Goal: Task Accomplishment & Management: Manage account settings

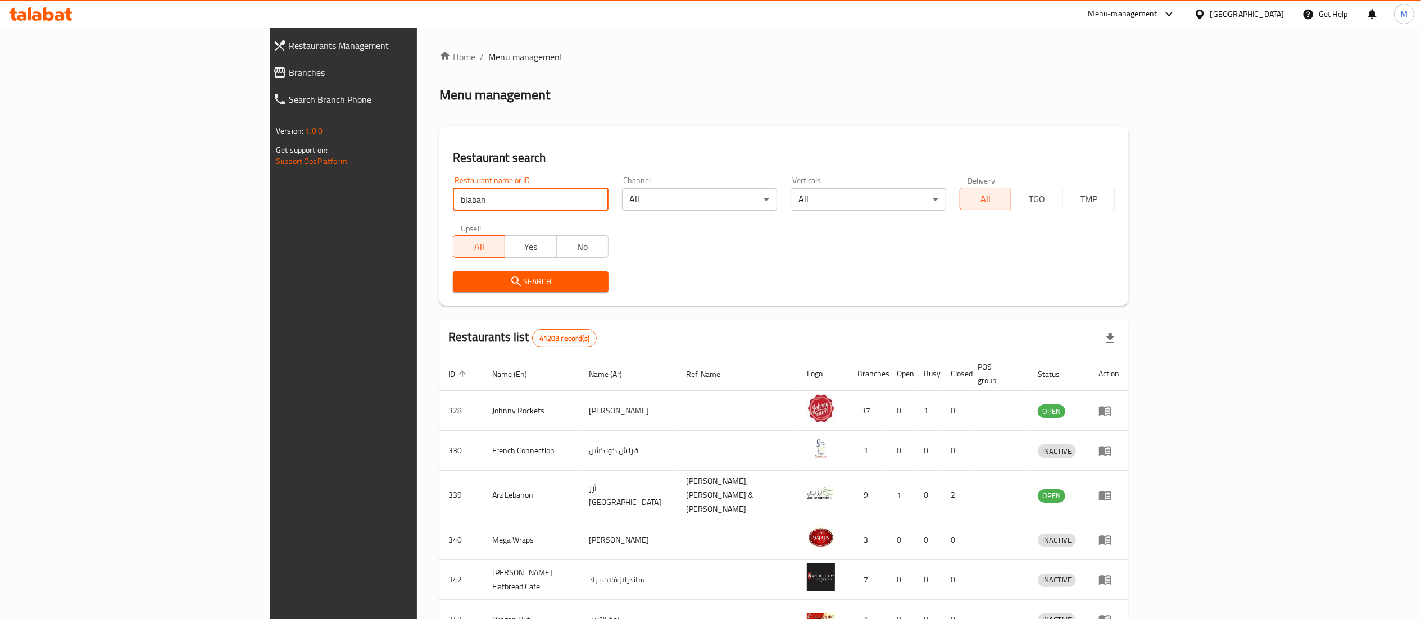
type input "blaban"
click button "Search" at bounding box center [530, 281] width 155 height 21
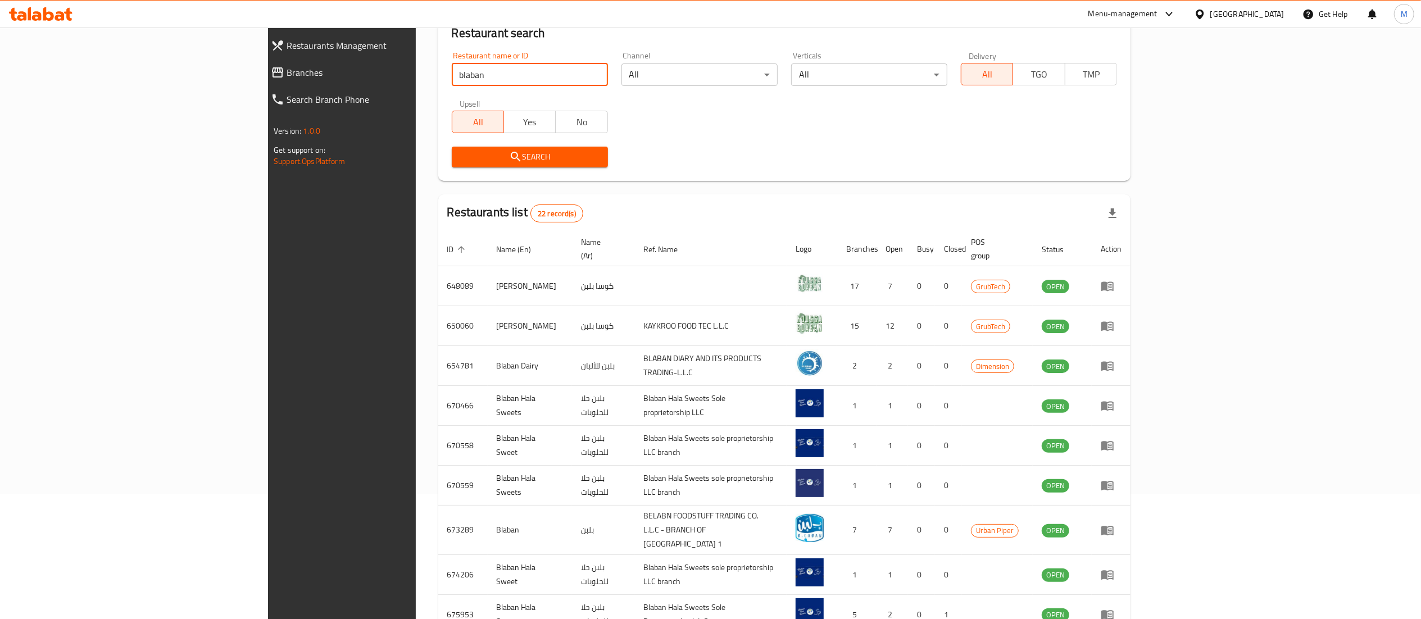
scroll to position [219, 0]
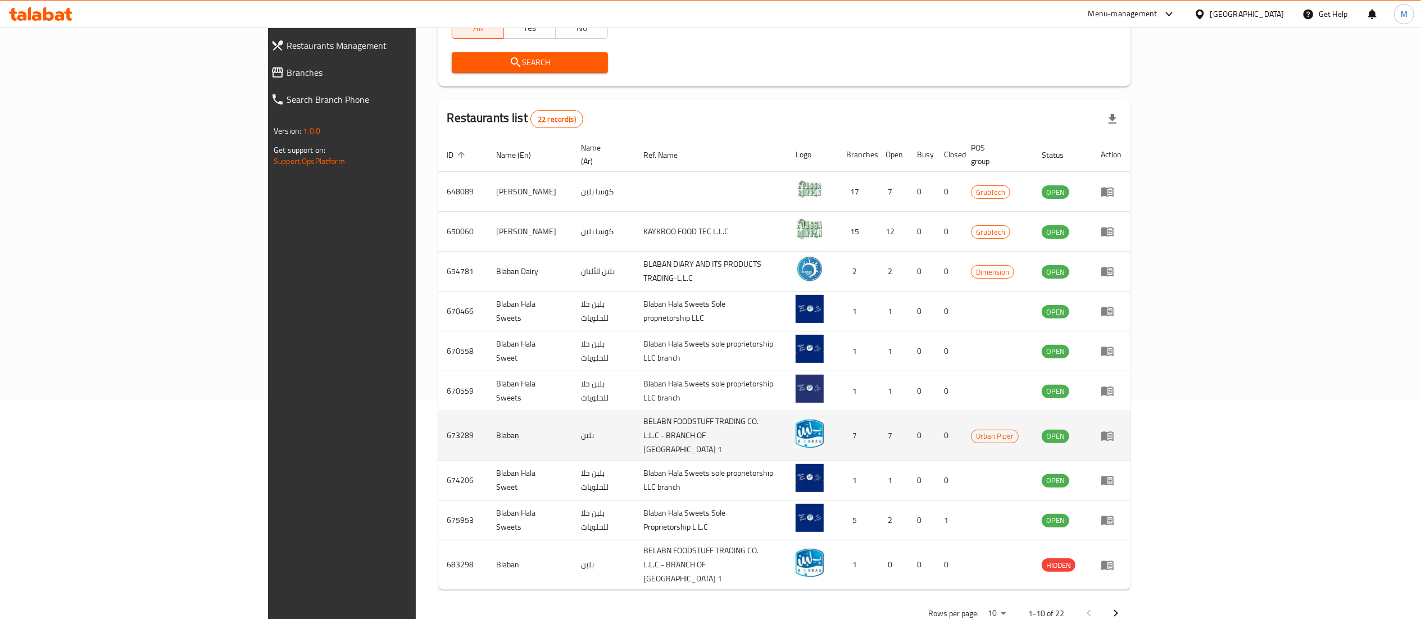
click at [1113, 431] on icon "enhanced table" at bounding box center [1107, 436] width 12 height 10
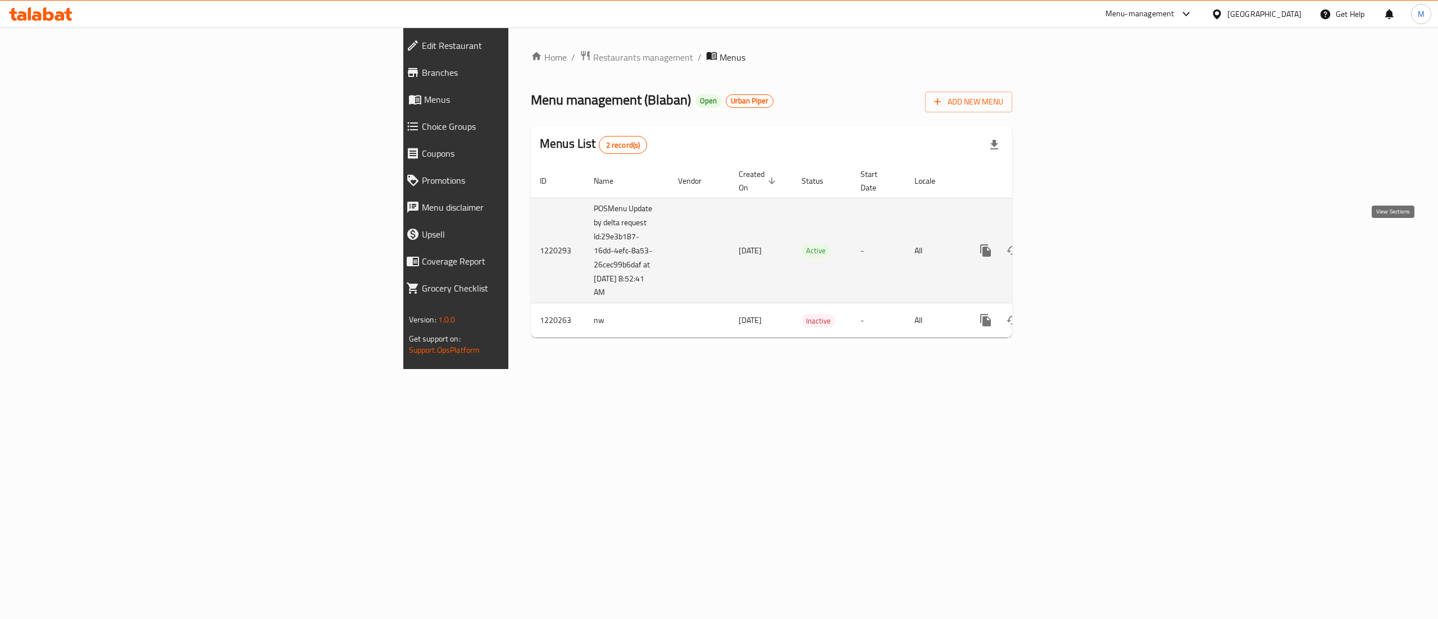
click at [1073, 244] on icon "enhanced table" at bounding box center [1066, 250] width 13 height 13
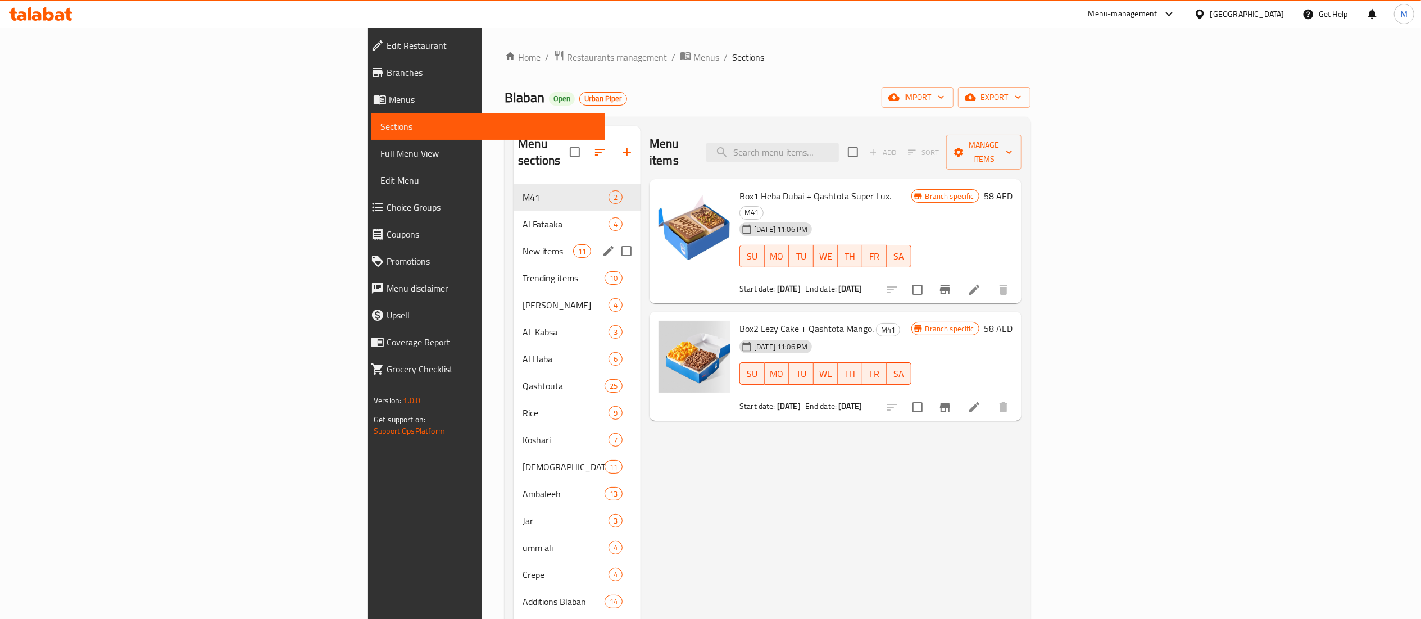
click at [513, 238] on div "New items 11" at bounding box center [576, 251] width 127 height 27
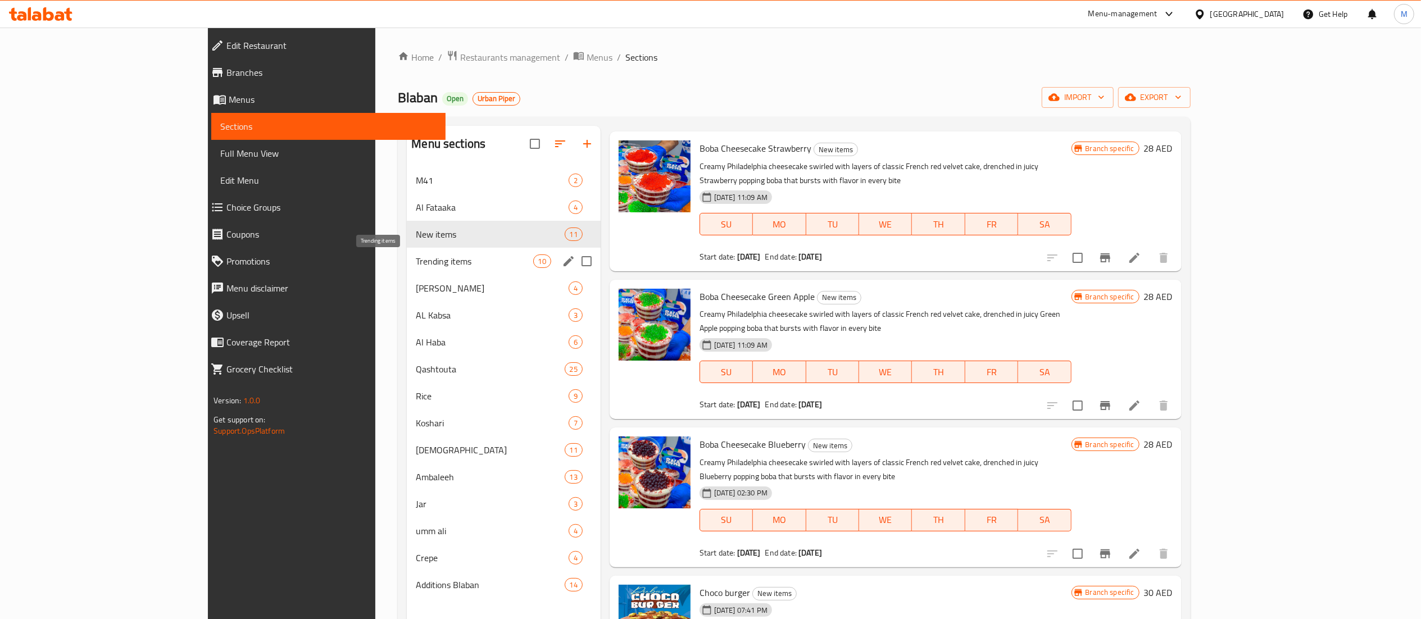
click at [416, 263] on span "Trending items" at bounding box center [474, 260] width 117 height 13
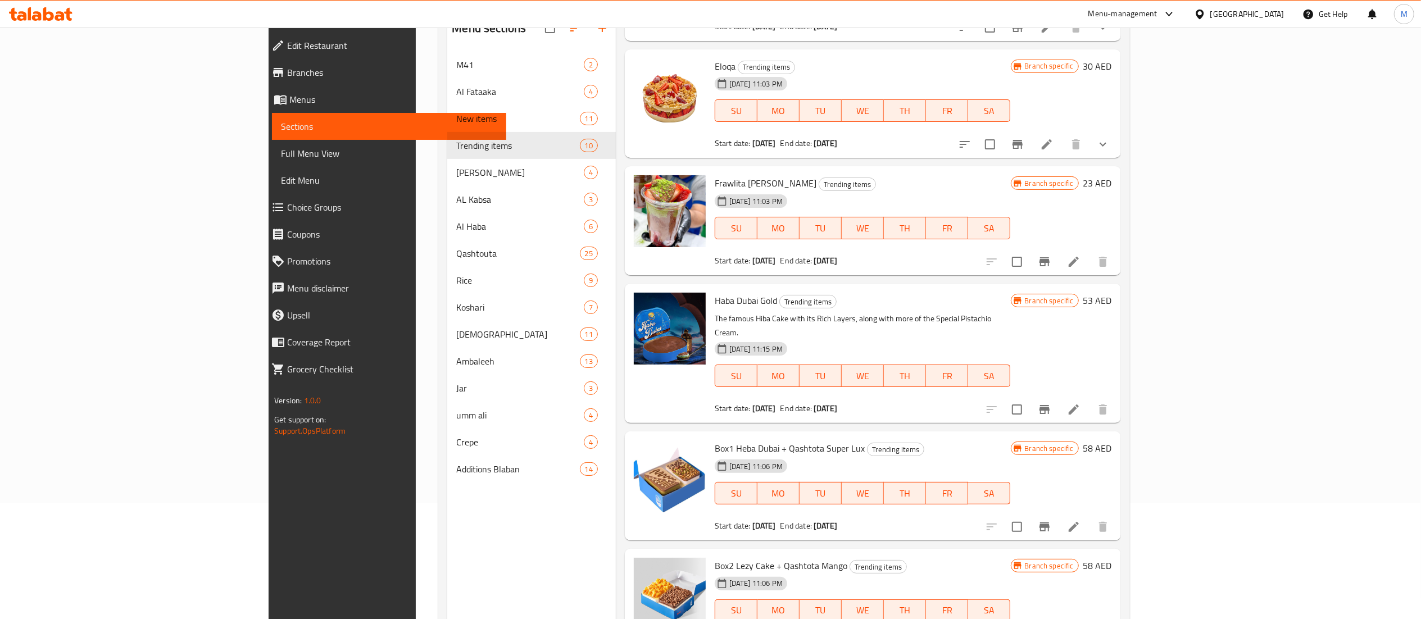
scroll to position [158, 0]
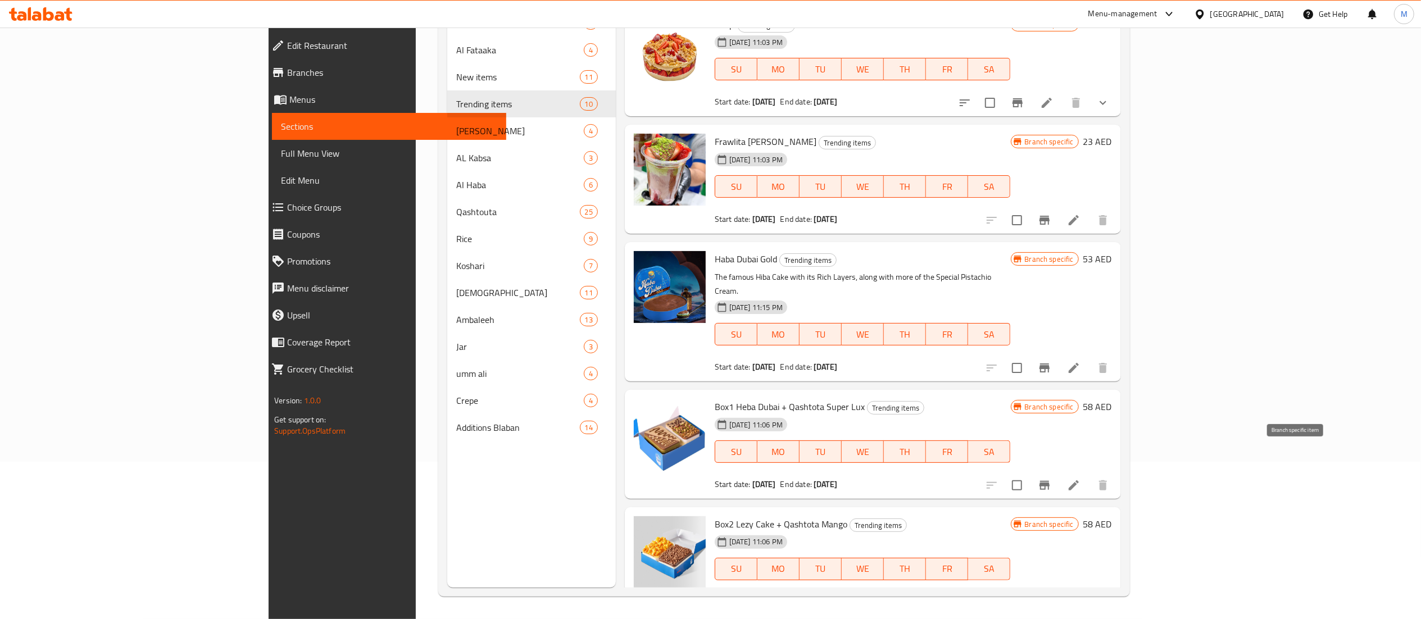
click at [1058, 472] on button "Branch-specific-item" at bounding box center [1044, 485] width 27 height 27
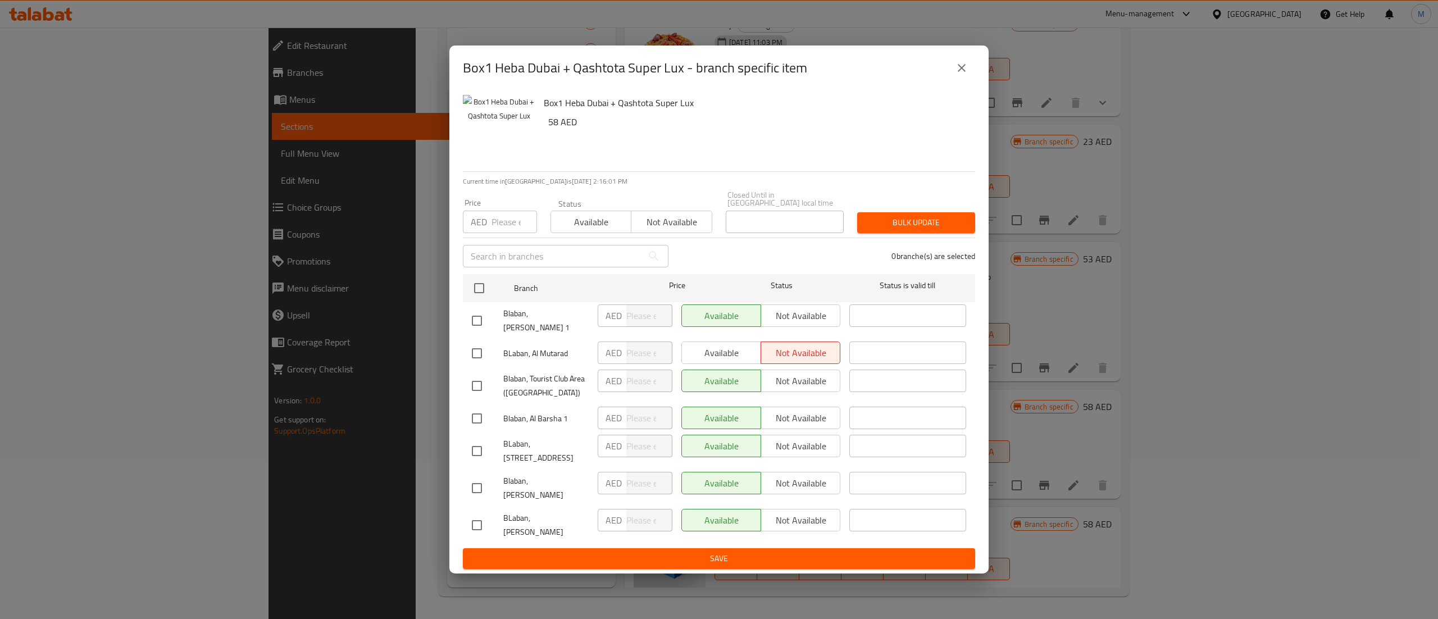
click at [964, 72] on icon "close" at bounding box center [962, 68] width 8 height 8
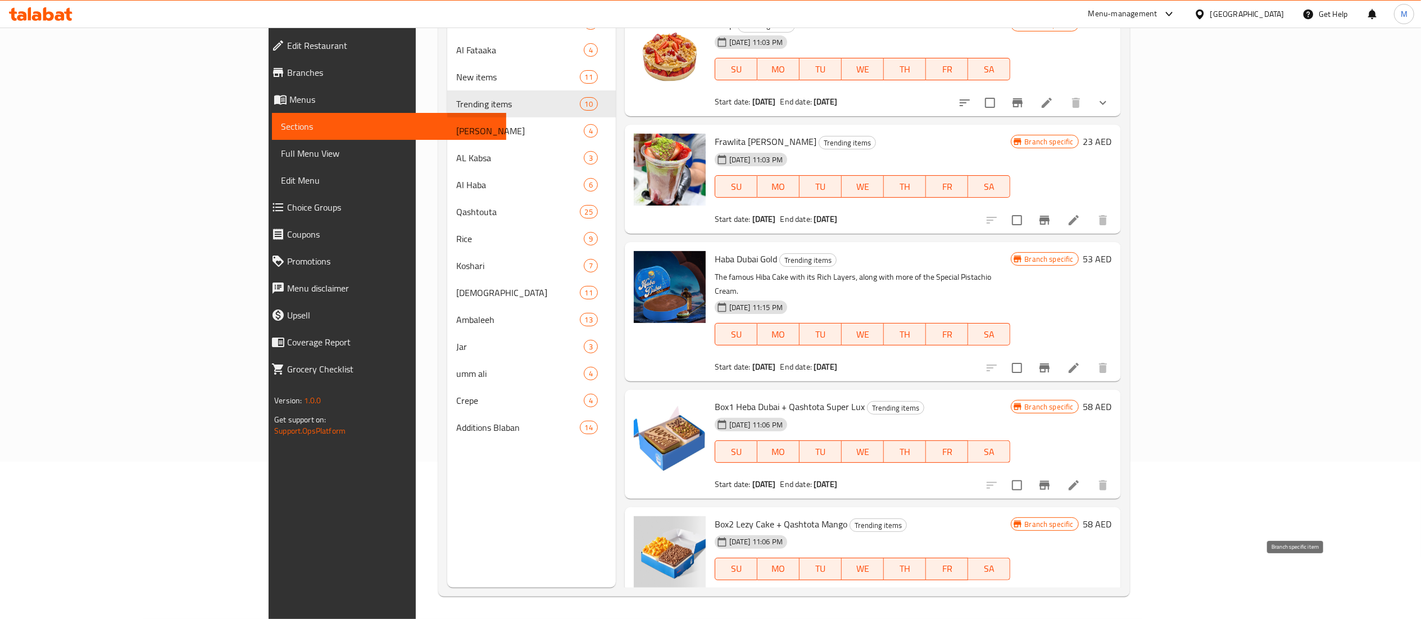
click at [1051, 596] on icon "Branch-specific-item" at bounding box center [1044, 602] width 13 height 13
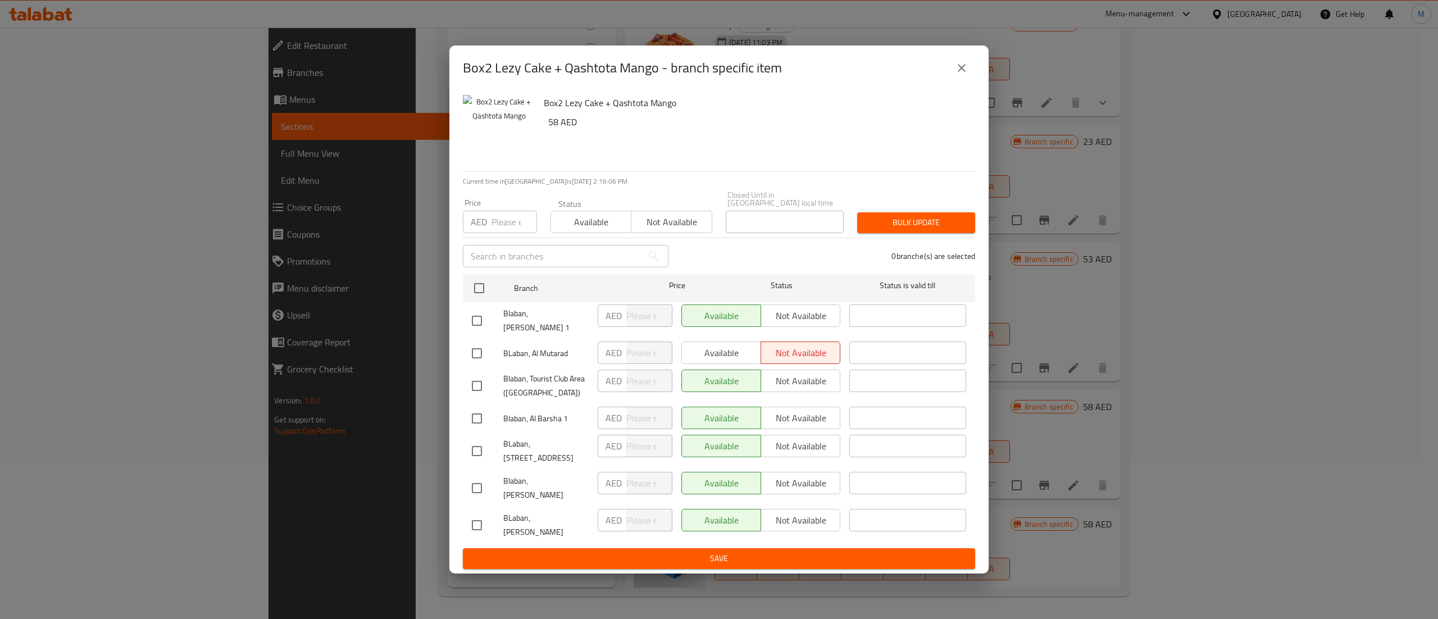
click at [962, 72] on icon "close" at bounding box center [962, 68] width 8 height 8
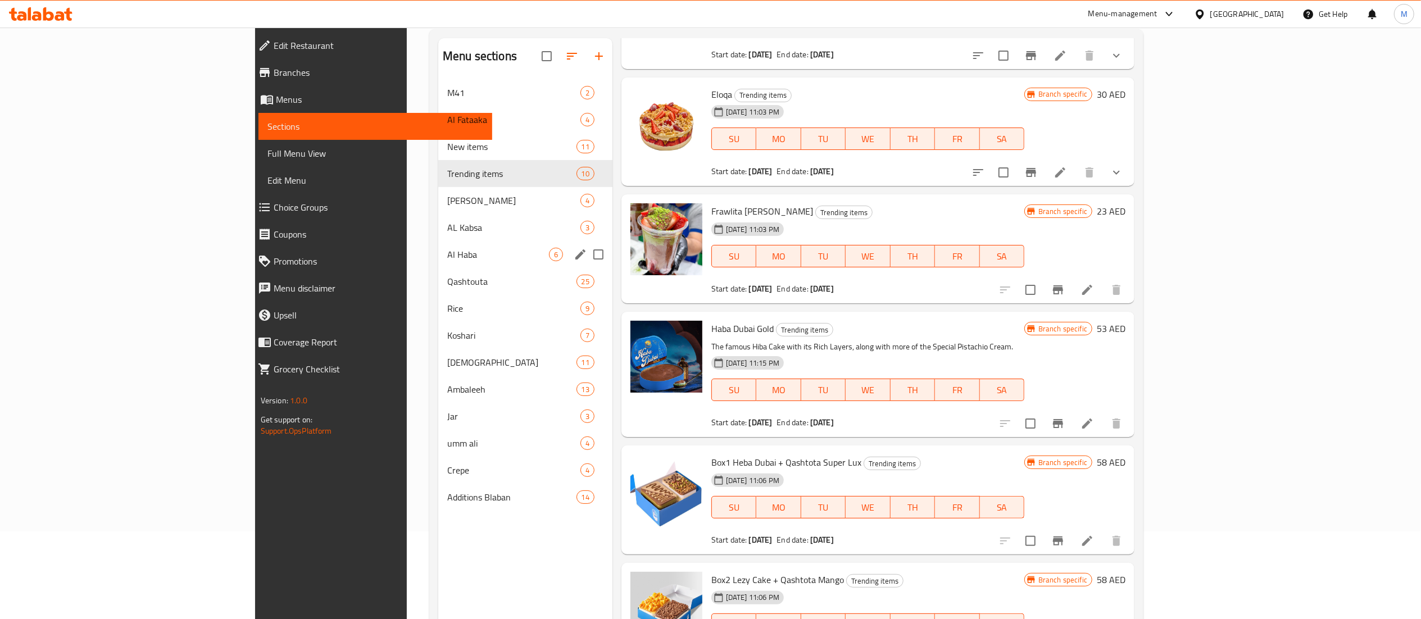
scroll to position [0, 0]
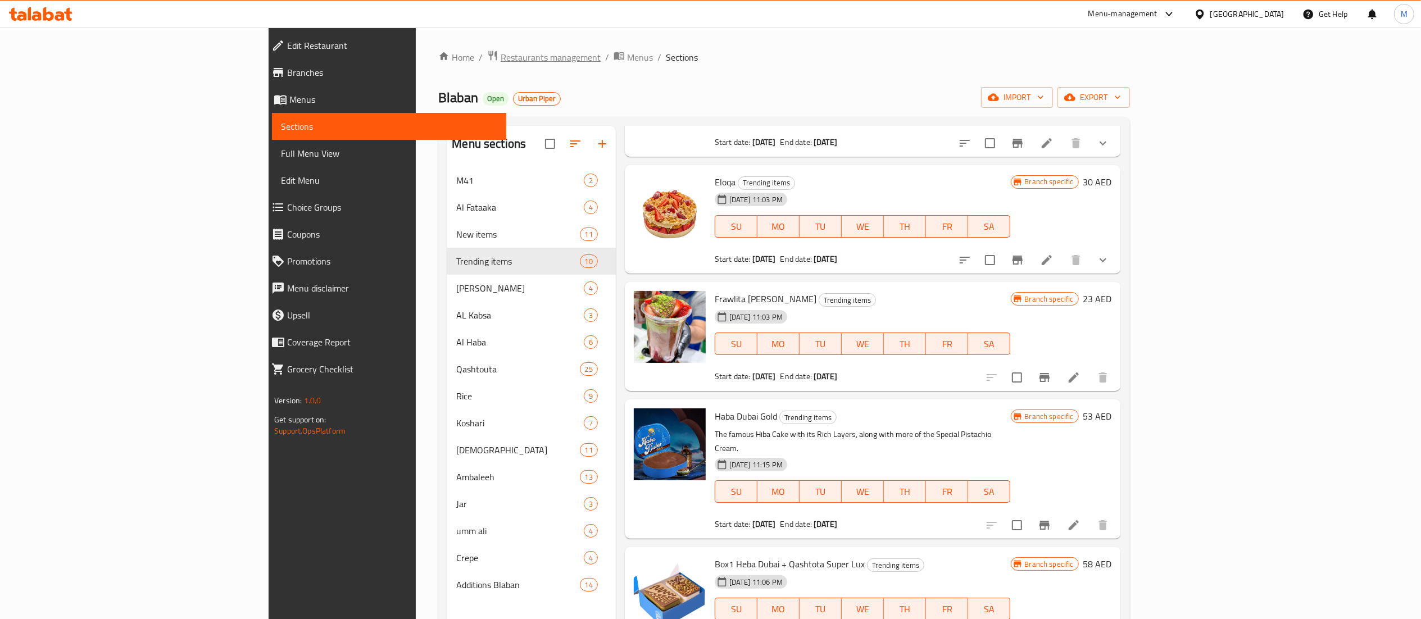
click at [501, 63] on span "Restaurants management" at bounding box center [551, 57] width 100 height 13
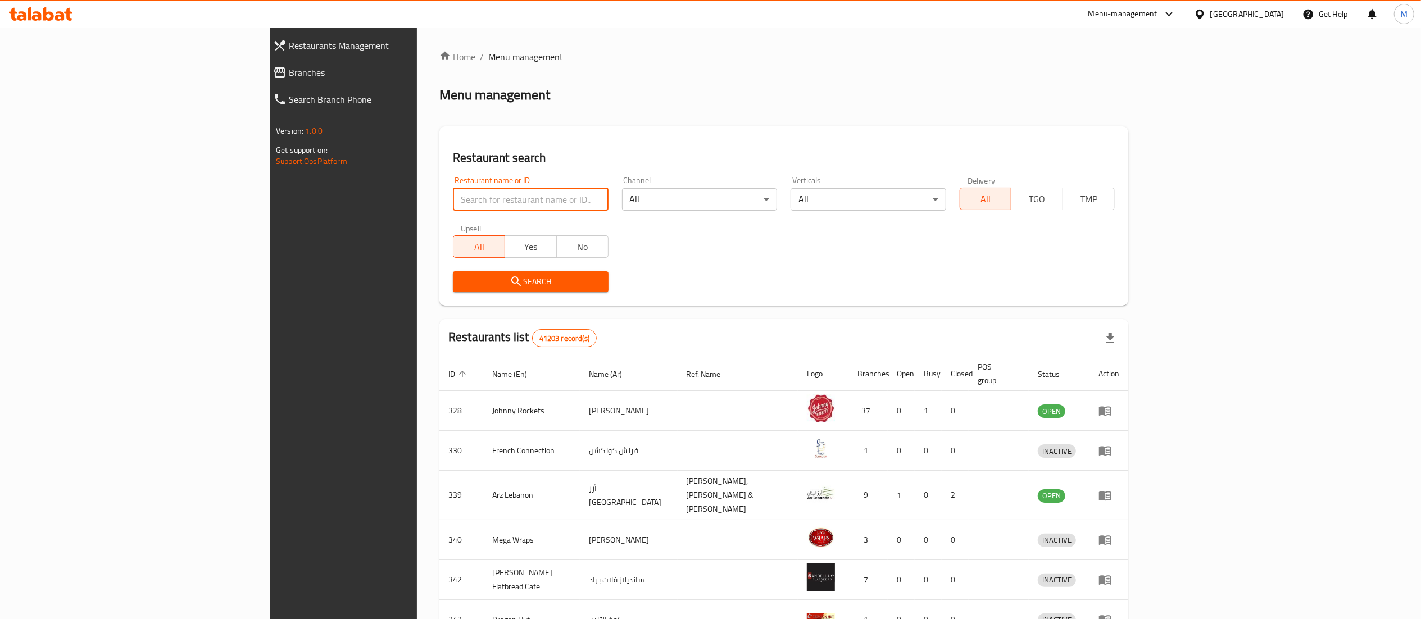
click at [453, 195] on input "search" at bounding box center [530, 199] width 155 height 22
type input "blaban"
click button "Search" at bounding box center [530, 281] width 155 height 21
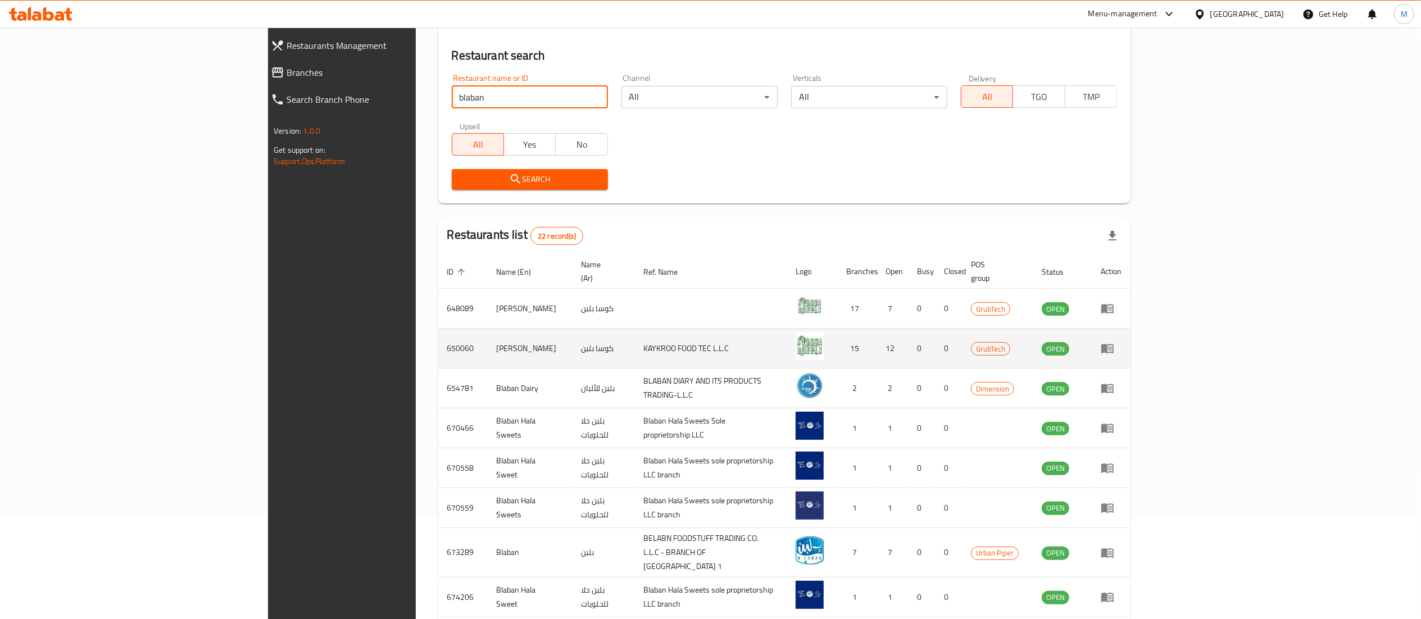
scroll to position [219, 0]
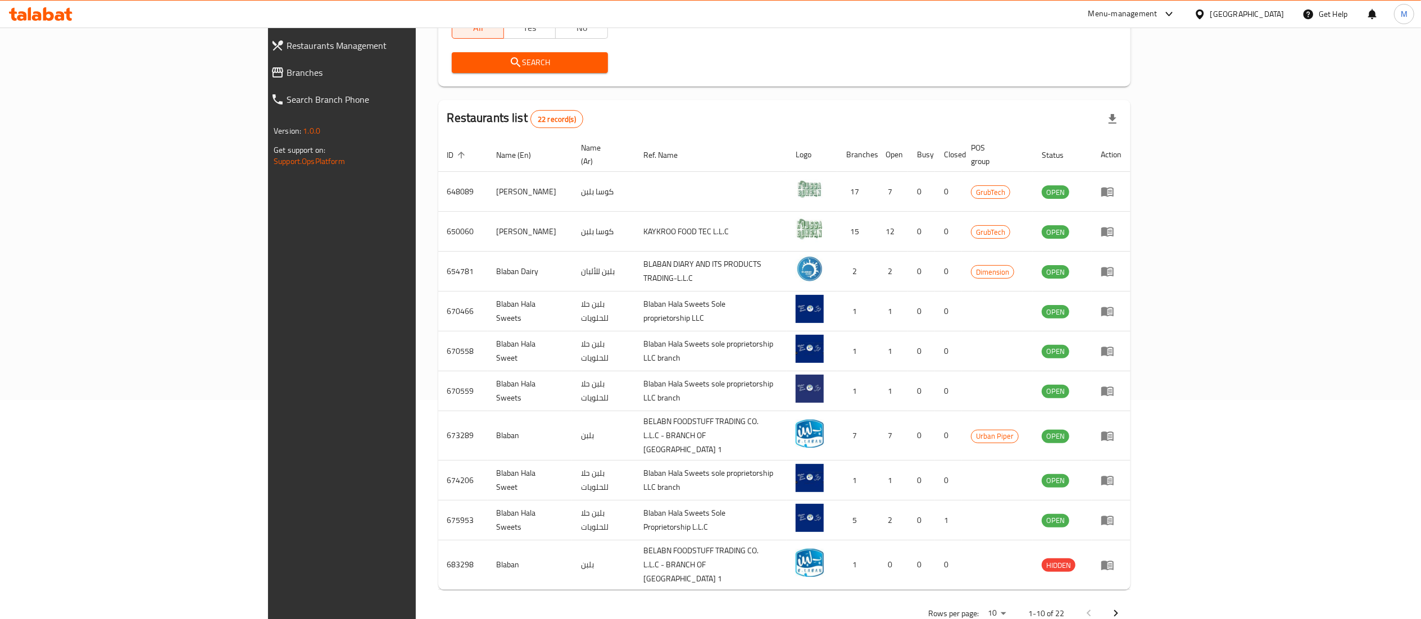
click at [1122, 607] on icon "Next page" at bounding box center [1115, 613] width 13 height 13
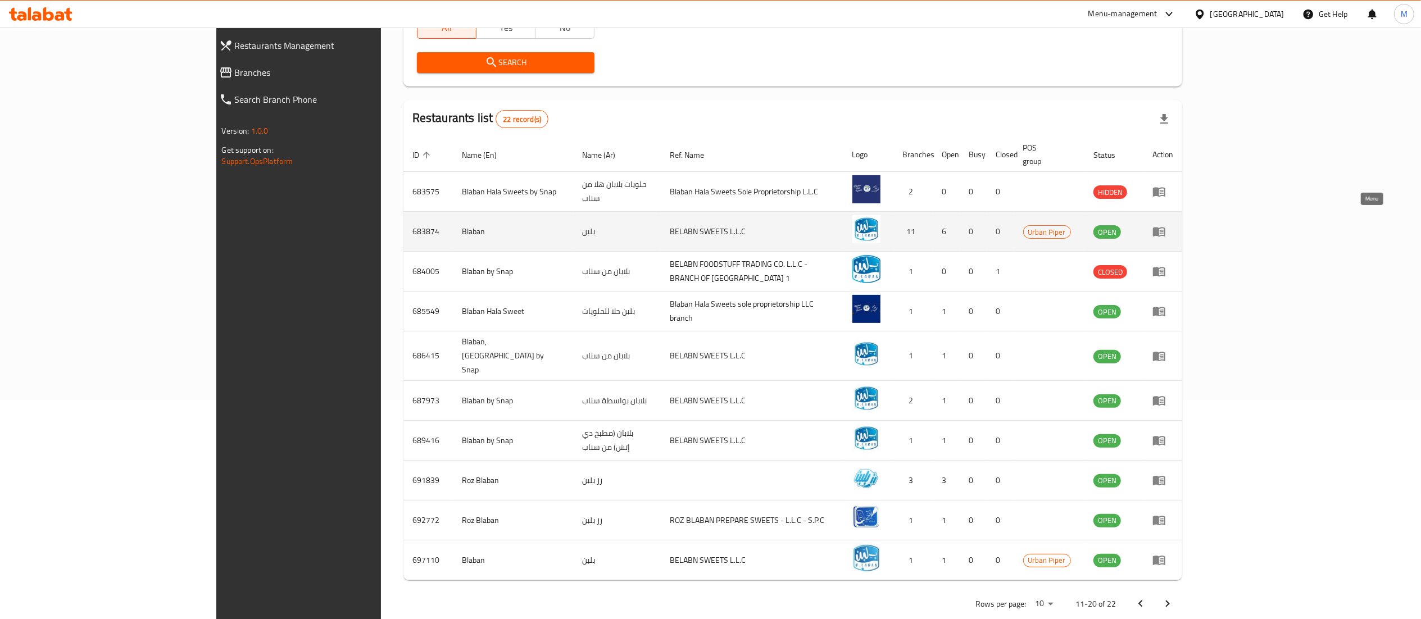
click at [1165, 228] on icon "enhanced table" at bounding box center [1159, 233] width 12 height 10
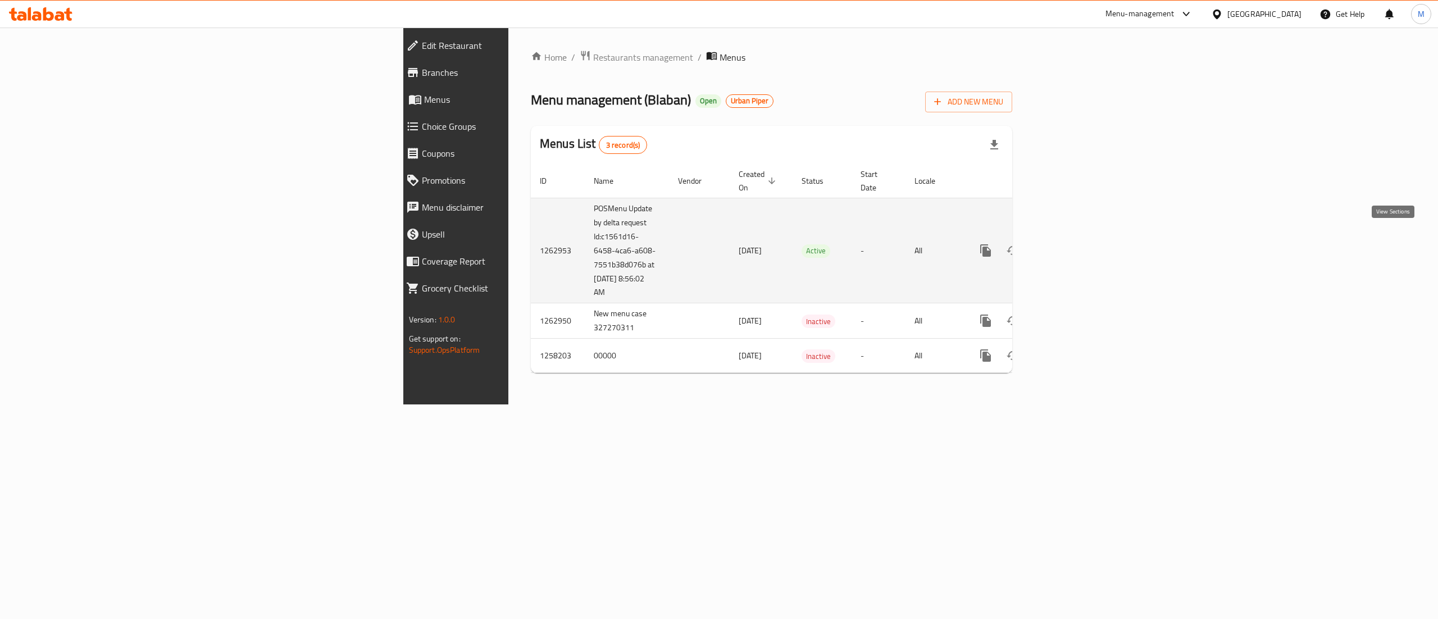
click at [1073, 244] on icon "enhanced table" at bounding box center [1066, 250] width 13 height 13
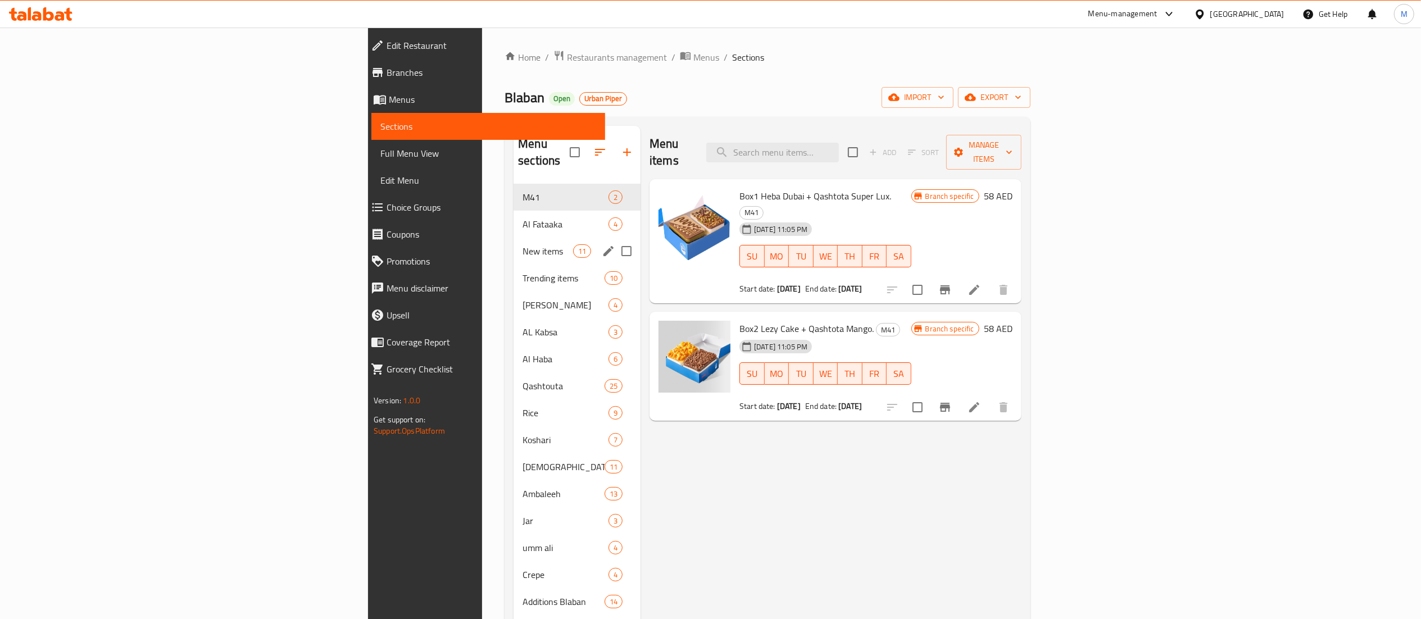
click at [513, 238] on div "New items 11" at bounding box center [576, 251] width 127 height 27
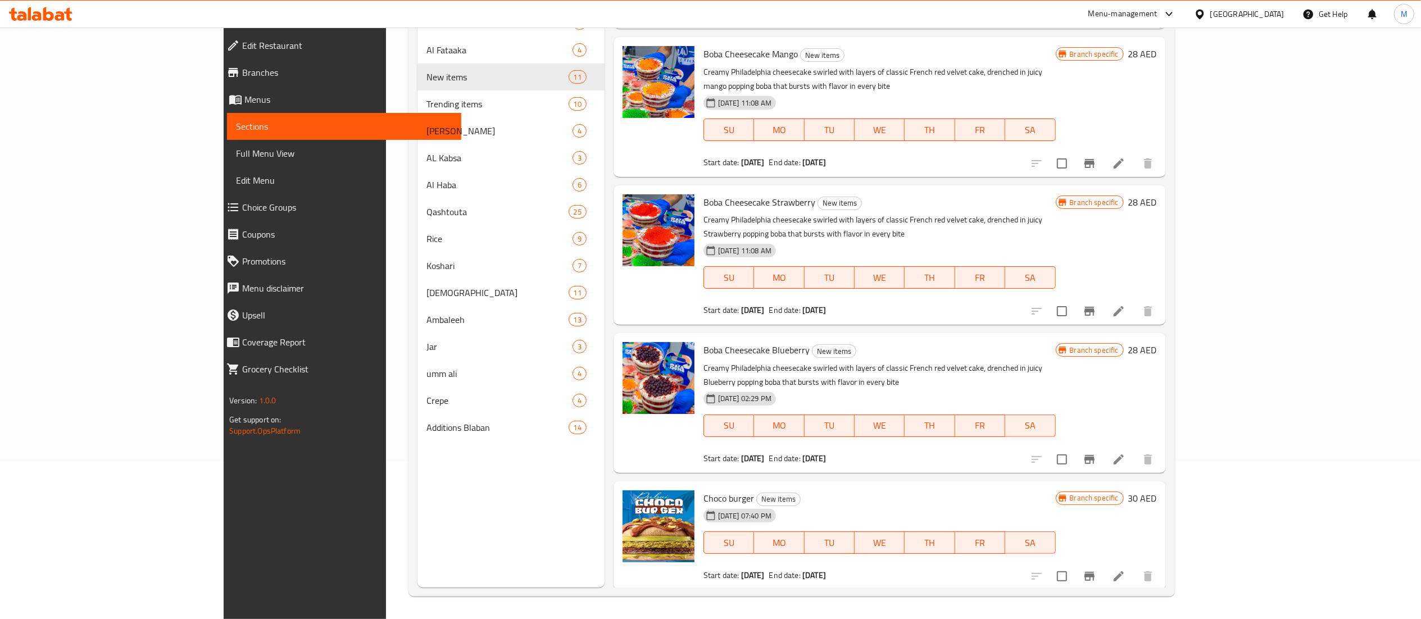
scroll to position [652, 0]
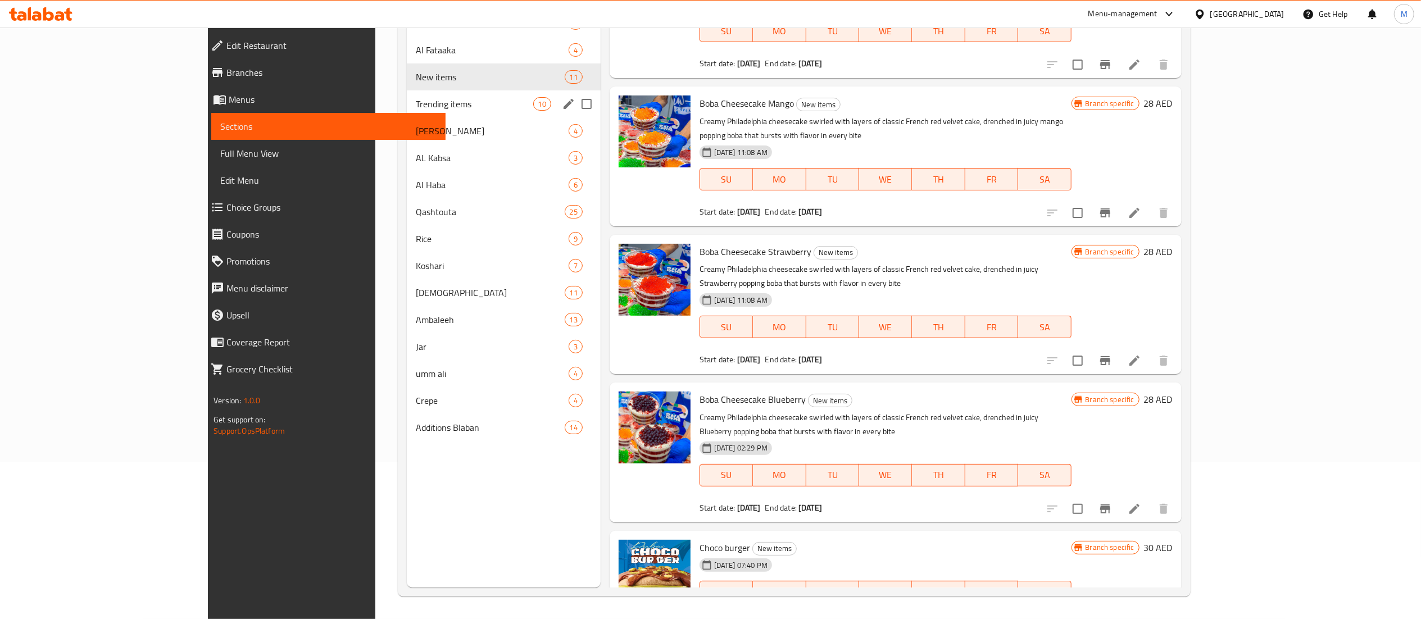
click at [416, 110] on span "Trending items" at bounding box center [474, 103] width 117 height 13
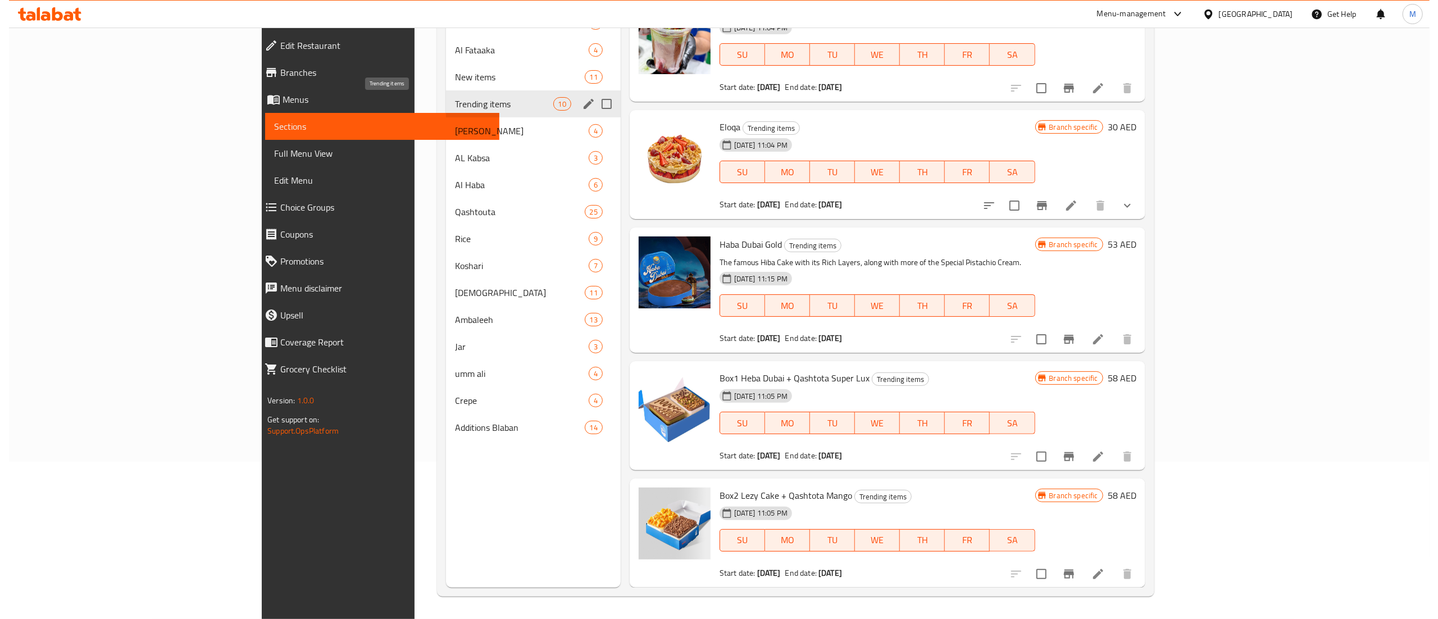
scroll to position [614, 0]
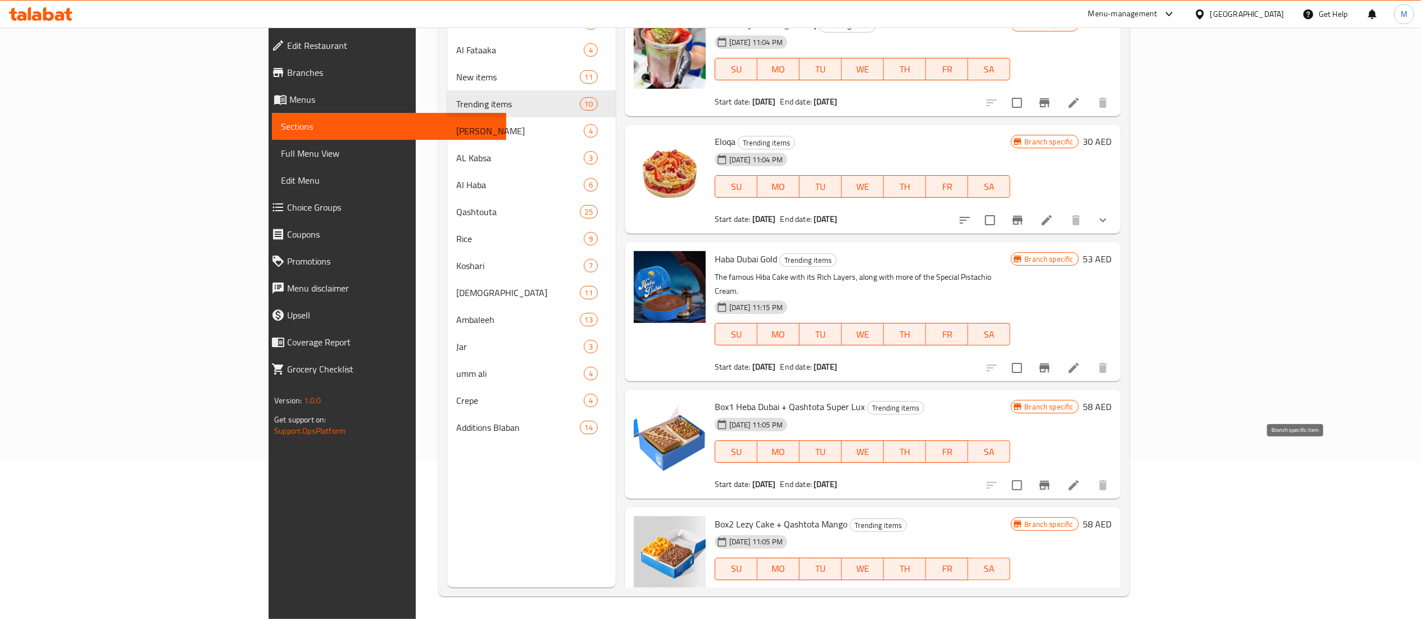
click at [1049, 481] on icon "Branch-specific-item" at bounding box center [1044, 485] width 10 height 9
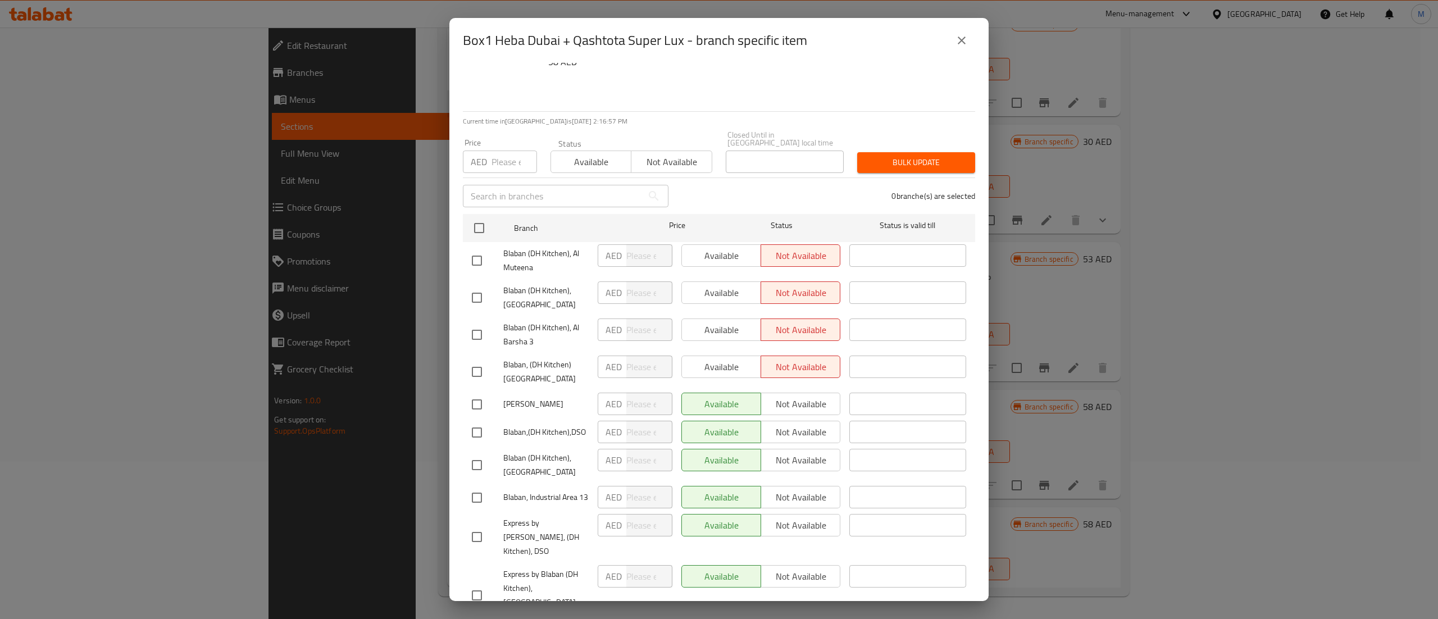
scroll to position [3, 0]
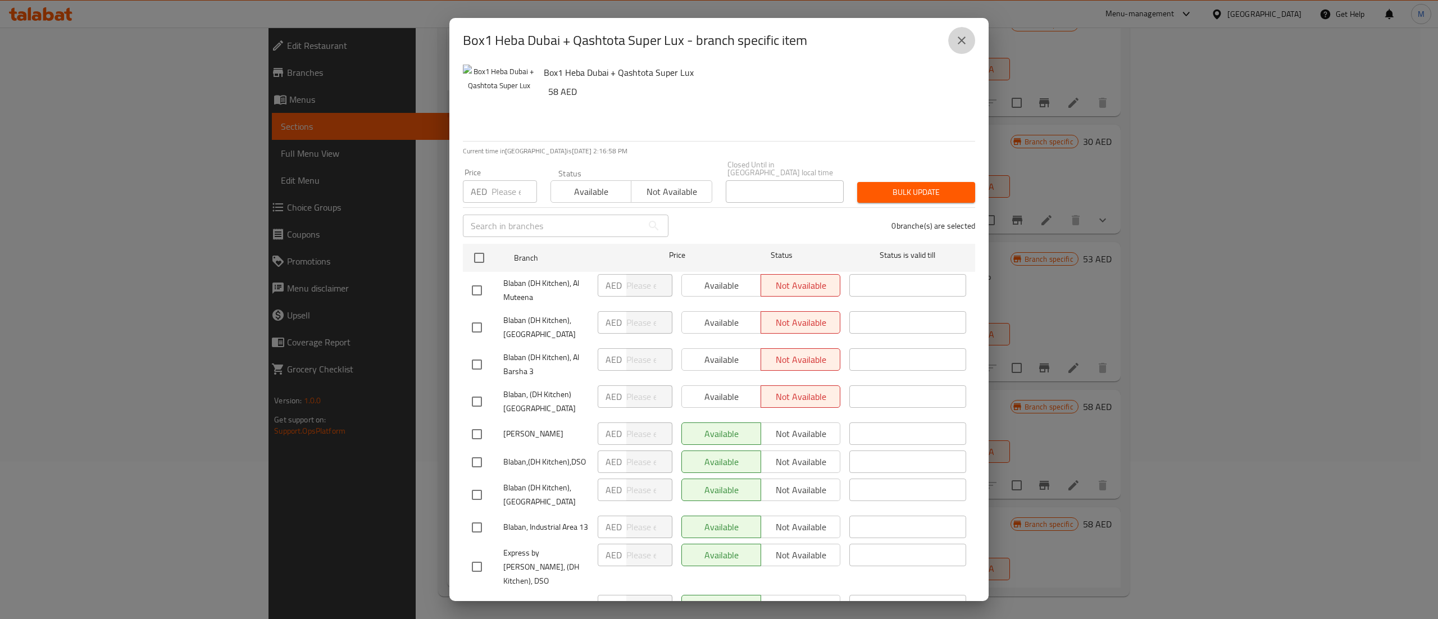
click at [962, 40] on icon "close" at bounding box center [962, 41] width 8 height 8
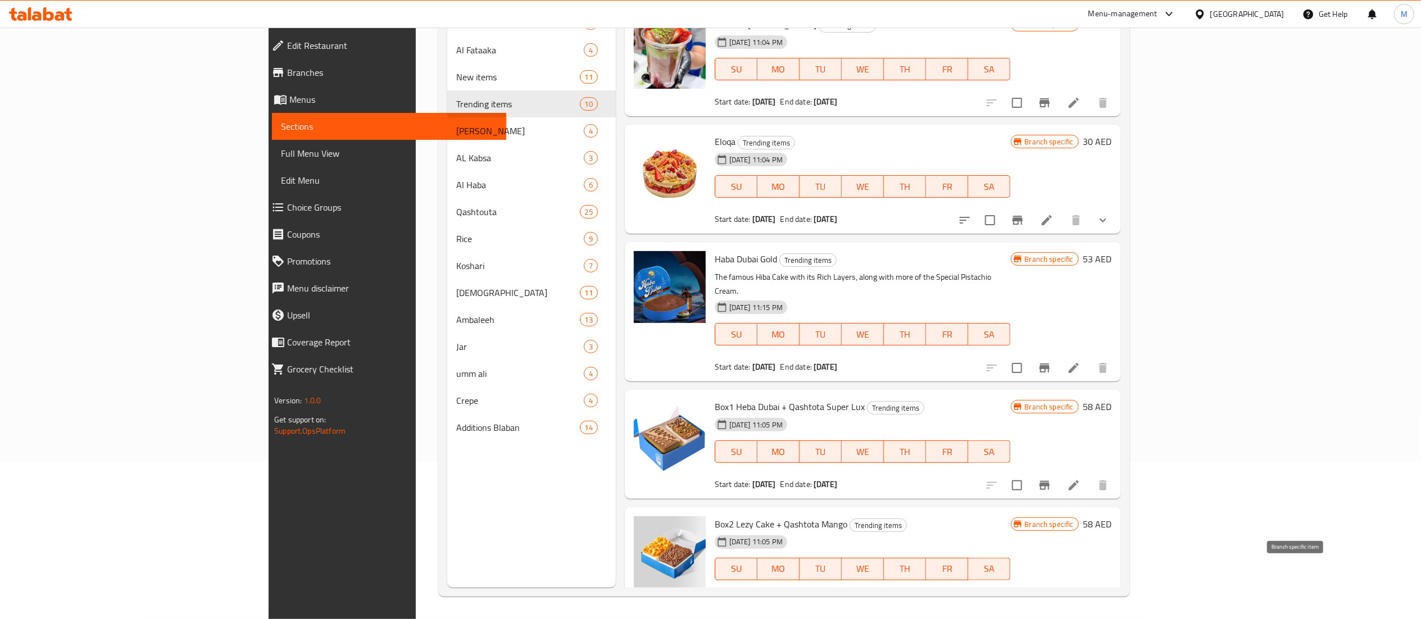
click at [1051, 596] on icon "Branch-specific-item" at bounding box center [1044, 602] width 13 height 13
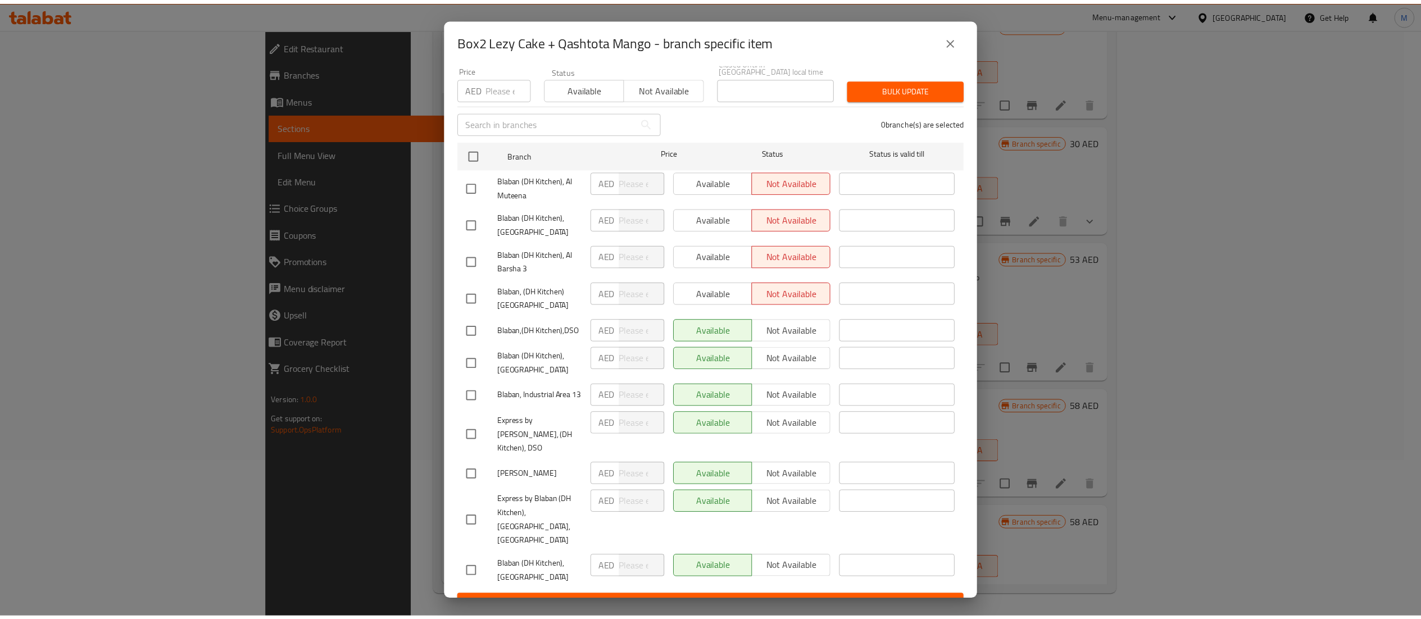
scroll to position [115, 0]
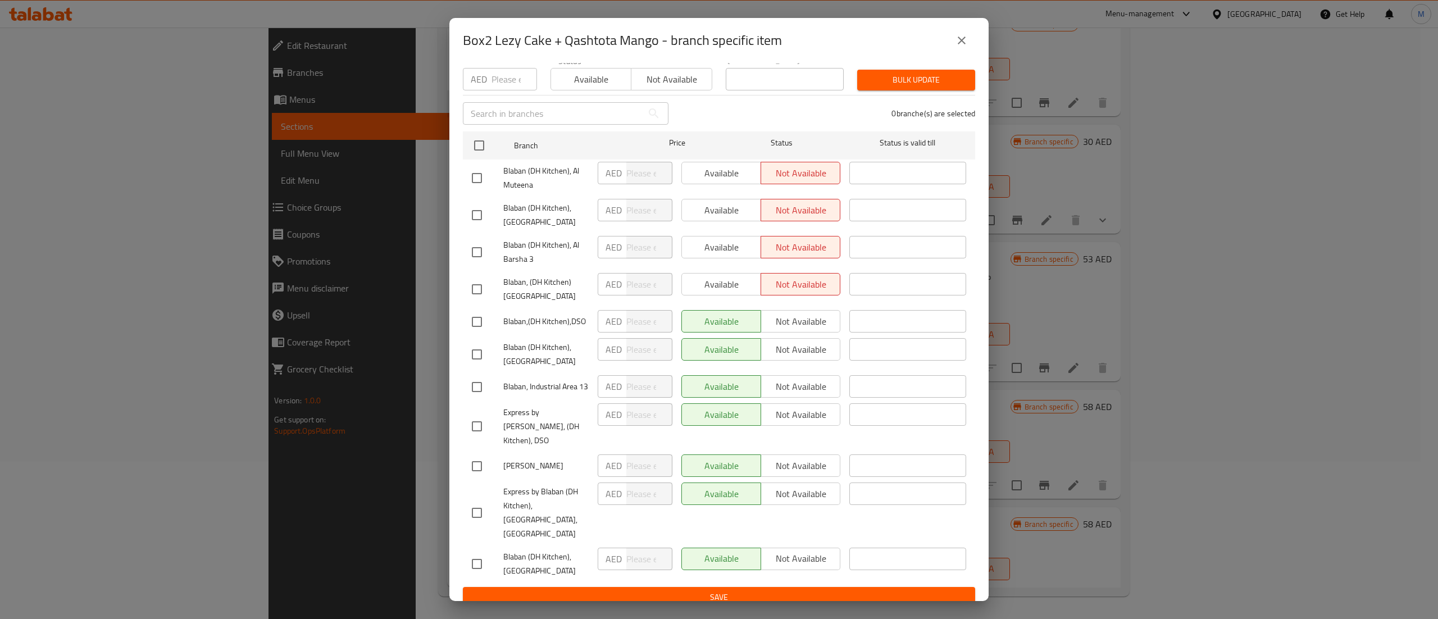
click at [965, 34] on icon "close" at bounding box center [961, 40] width 13 height 13
